Goal: Task Accomplishment & Management: Use online tool/utility

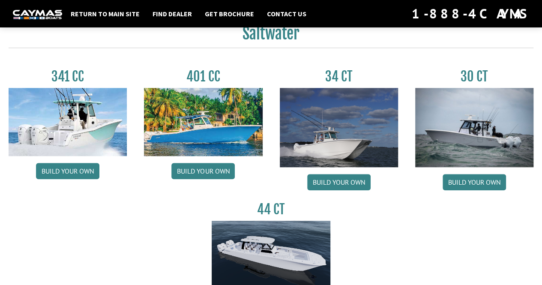
scroll to position [384, 0]
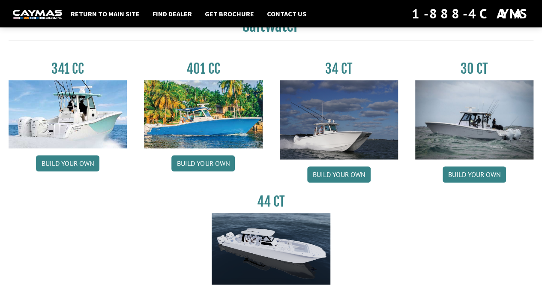
click at [466, 170] on link "Build your own" at bounding box center [473, 174] width 63 height 16
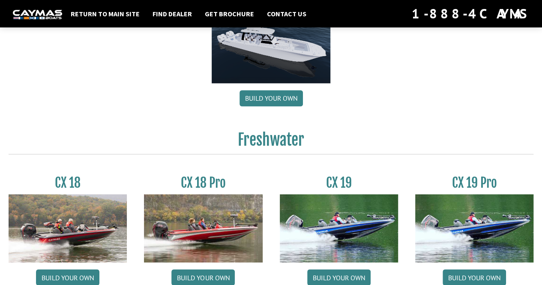
scroll to position [586, 0]
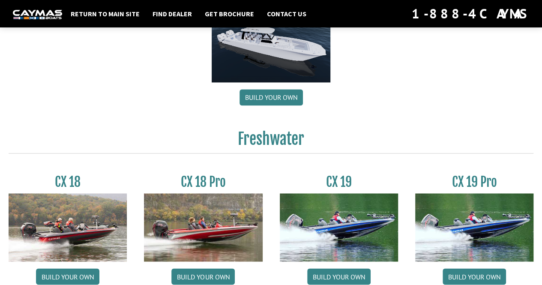
click at [272, 96] on link "Build your own" at bounding box center [270, 97] width 63 height 16
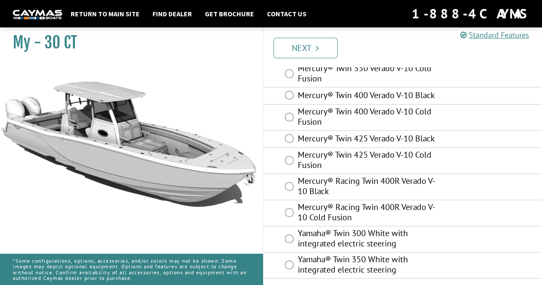
scroll to position [92, 0]
click at [313, 48] on link "Next" at bounding box center [305, 48] width 64 height 21
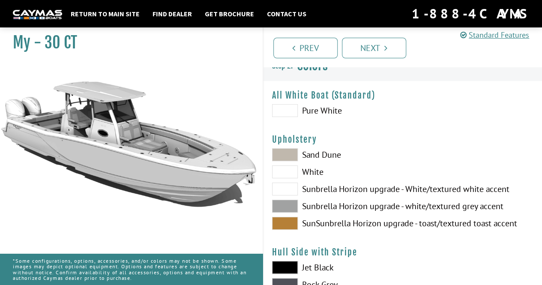
scroll to position [0, 0]
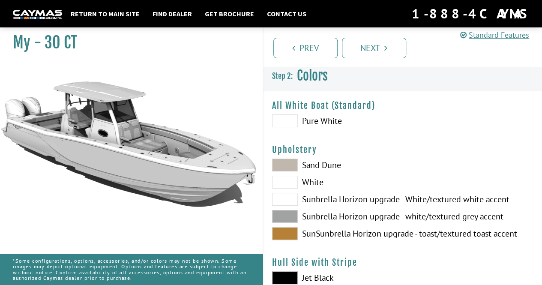
click at [289, 120] on span at bounding box center [285, 120] width 26 height 13
click at [288, 196] on span at bounding box center [285, 199] width 26 height 13
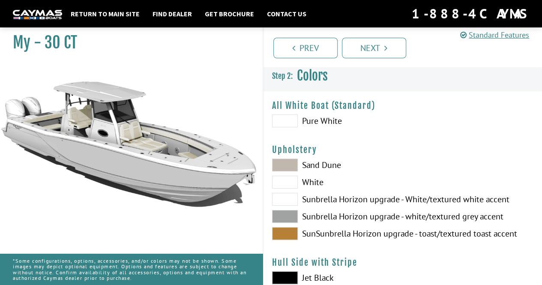
click at [288, 196] on span at bounding box center [285, 199] width 26 height 13
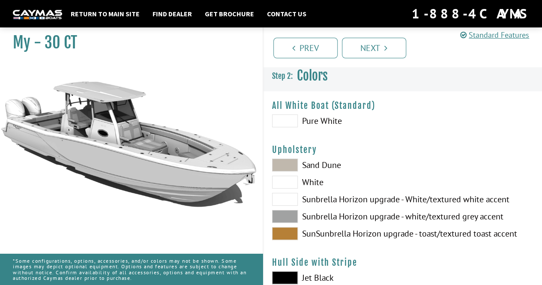
click at [288, 196] on span at bounding box center [285, 199] width 26 height 13
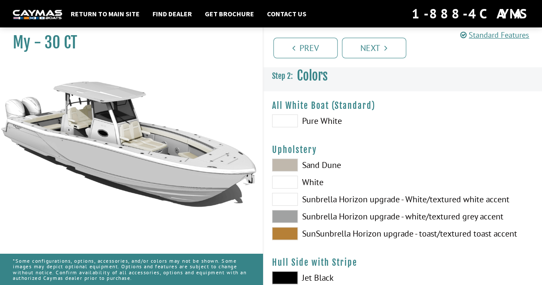
click at [288, 196] on span at bounding box center [285, 199] width 26 height 13
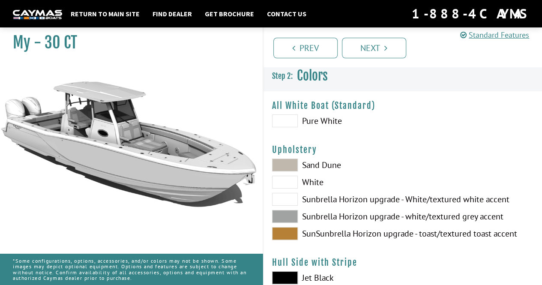
click at [289, 185] on span at bounding box center [285, 182] width 26 height 13
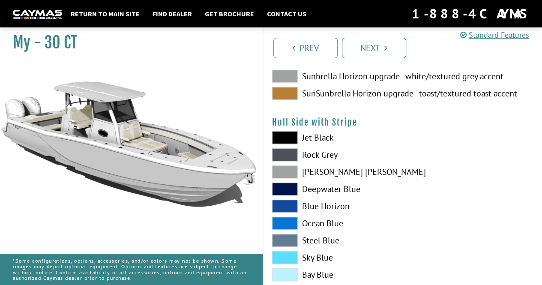
scroll to position [142, 0]
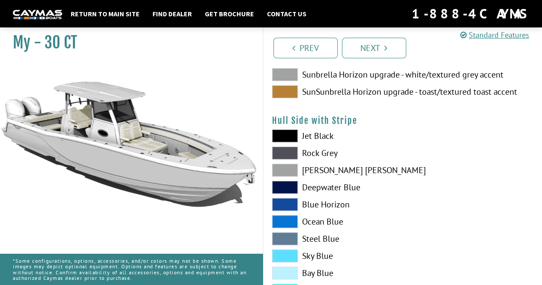
click at [282, 203] on span at bounding box center [285, 204] width 26 height 13
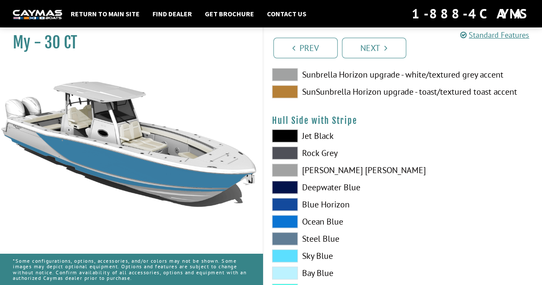
click at [282, 203] on span at bounding box center [285, 204] width 26 height 13
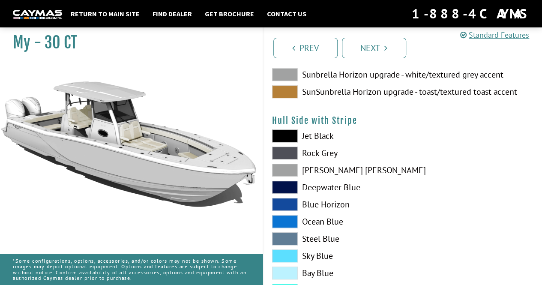
click at [282, 203] on span at bounding box center [285, 204] width 26 height 13
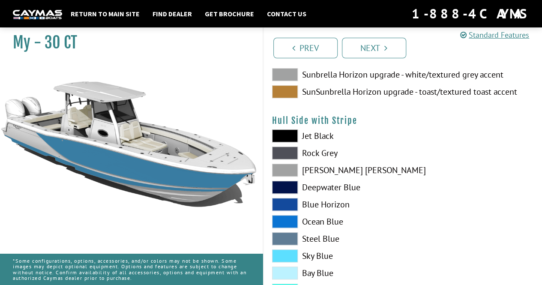
click at [282, 203] on span at bounding box center [285, 204] width 26 height 13
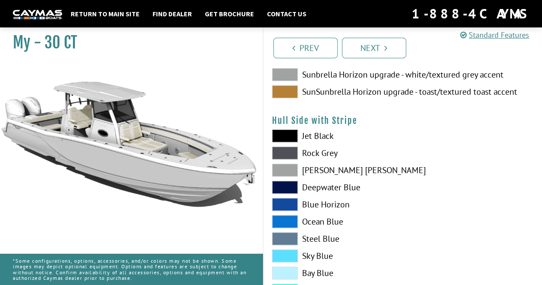
click at [286, 253] on span at bounding box center [285, 255] width 26 height 13
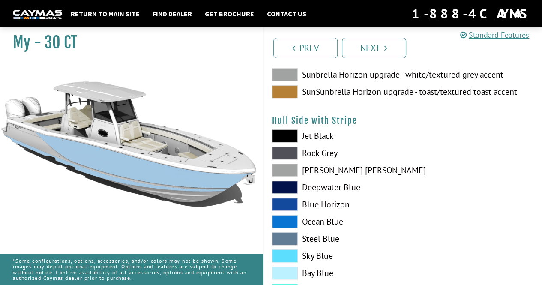
click at [286, 253] on span at bounding box center [285, 255] width 26 height 13
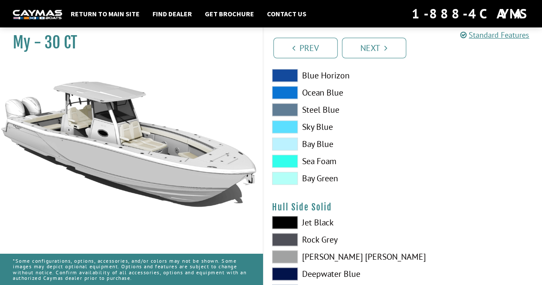
scroll to position [272, 0]
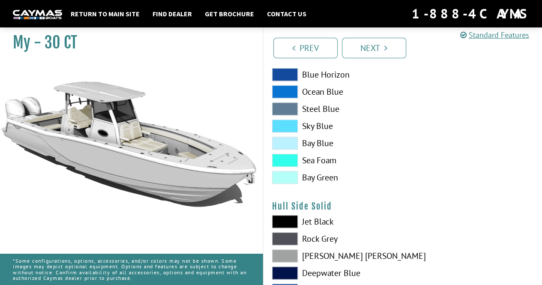
click at [282, 140] on span at bounding box center [285, 143] width 26 height 13
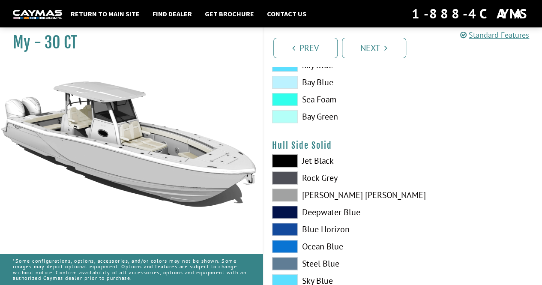
scroll to position [334, 0]
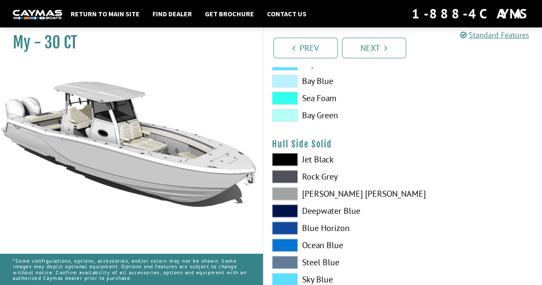
click at [285, 196] on span at bounding box center [285, 193] width 26 height 13
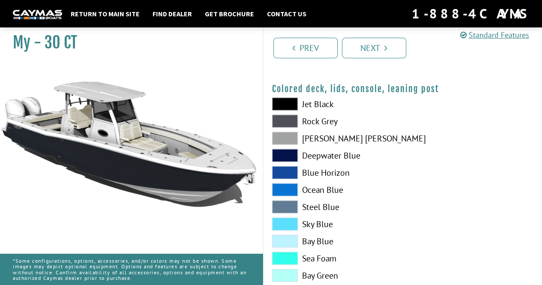
scroll to position [1056, 0]
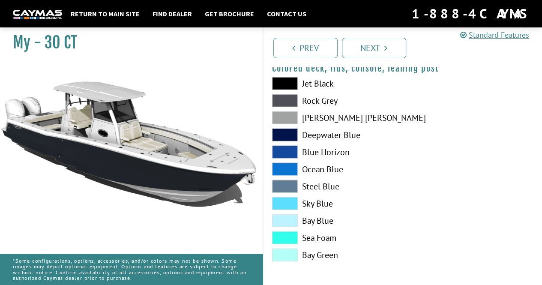
click at [368, 48] on link "Next" at bounding box center [374, 48] width 64 height 21
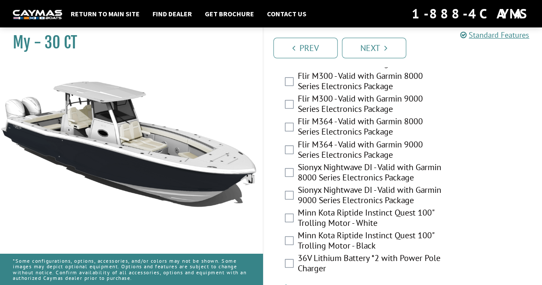
scroll to position [2291, 0]
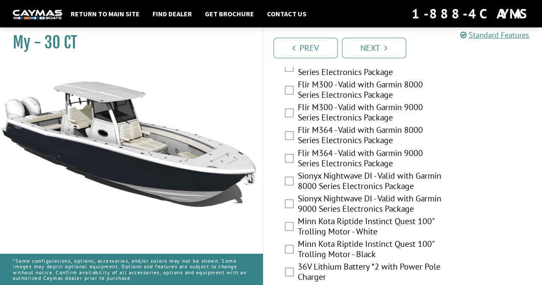
click at [366, 48] on link "Next" at bounding box center [374, 48] width 64 height 21
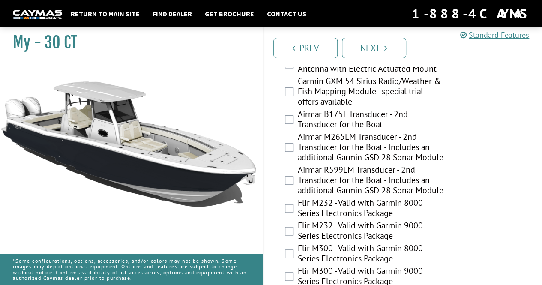
scroll to position [2373, 0]
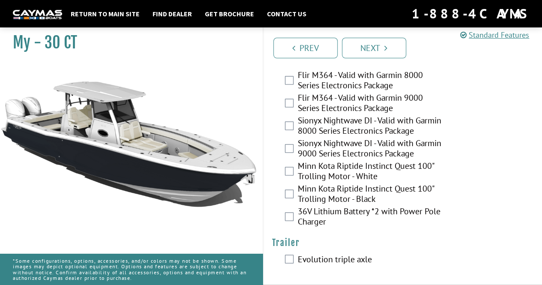
click at [374, 46] on link "Next" at bounding box center [374, 48] width 64 height 21
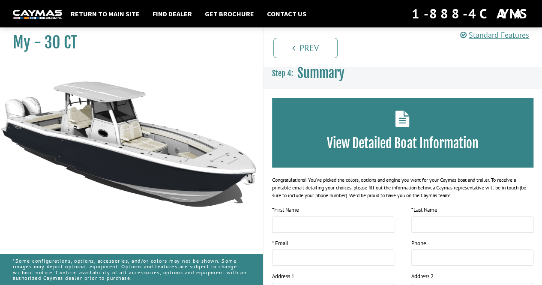
scroll to position [0, 0]
